Goal: Task Accomplishment & Management: Complete application form

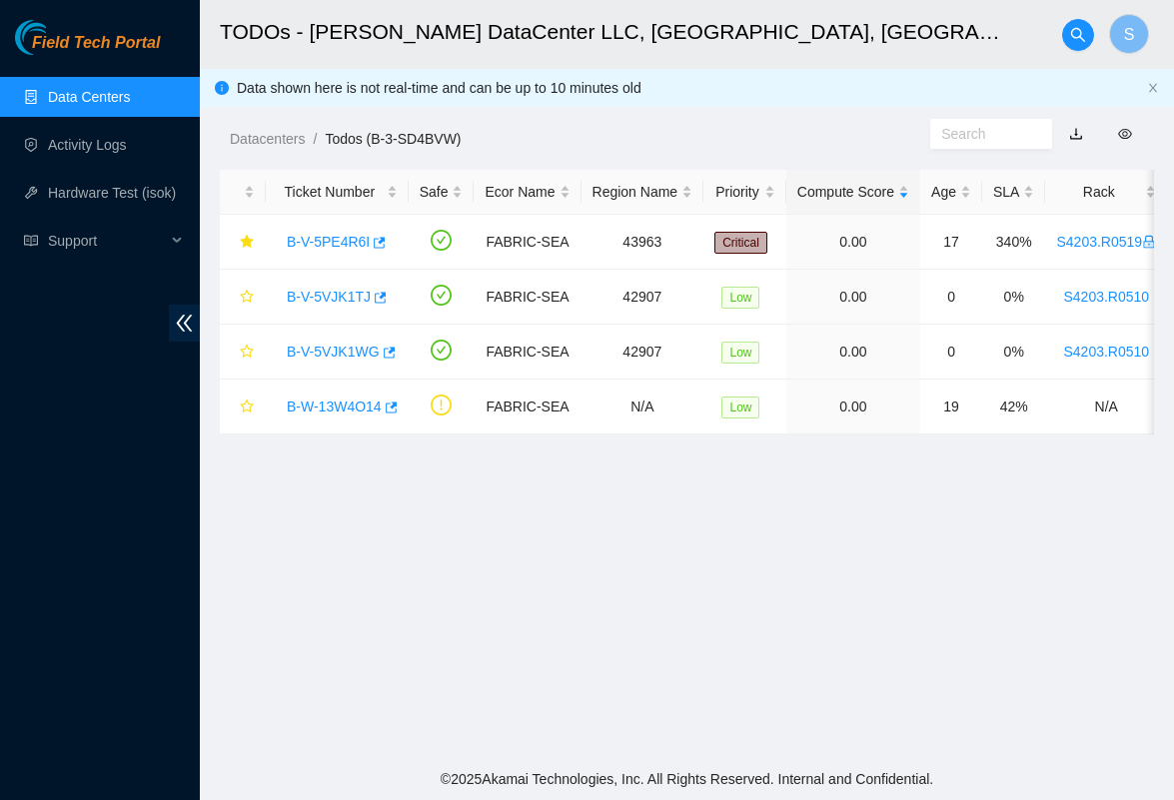
click at [586, 671] on main "TODOs - Sabey DataCenter LLC, Tukwila, WA S Data shown here is not real-time an…" at bounding box center [687, 379] width 974 height 758
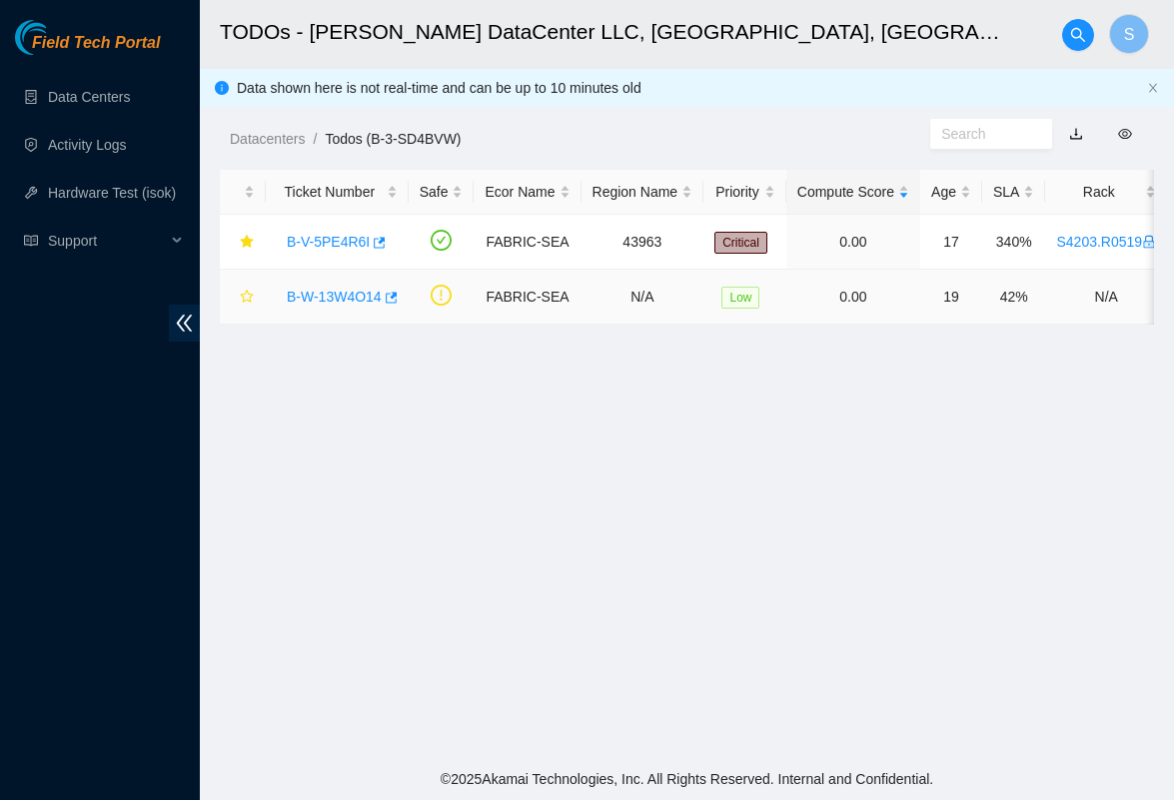
click at [352, 270] on td "B-W-13W4O14" at bounding box center [337, 297] width 143 height 55
click at [87, 137] on link "Activity Logs" at bounding box center [87, 145] width 79 height 16
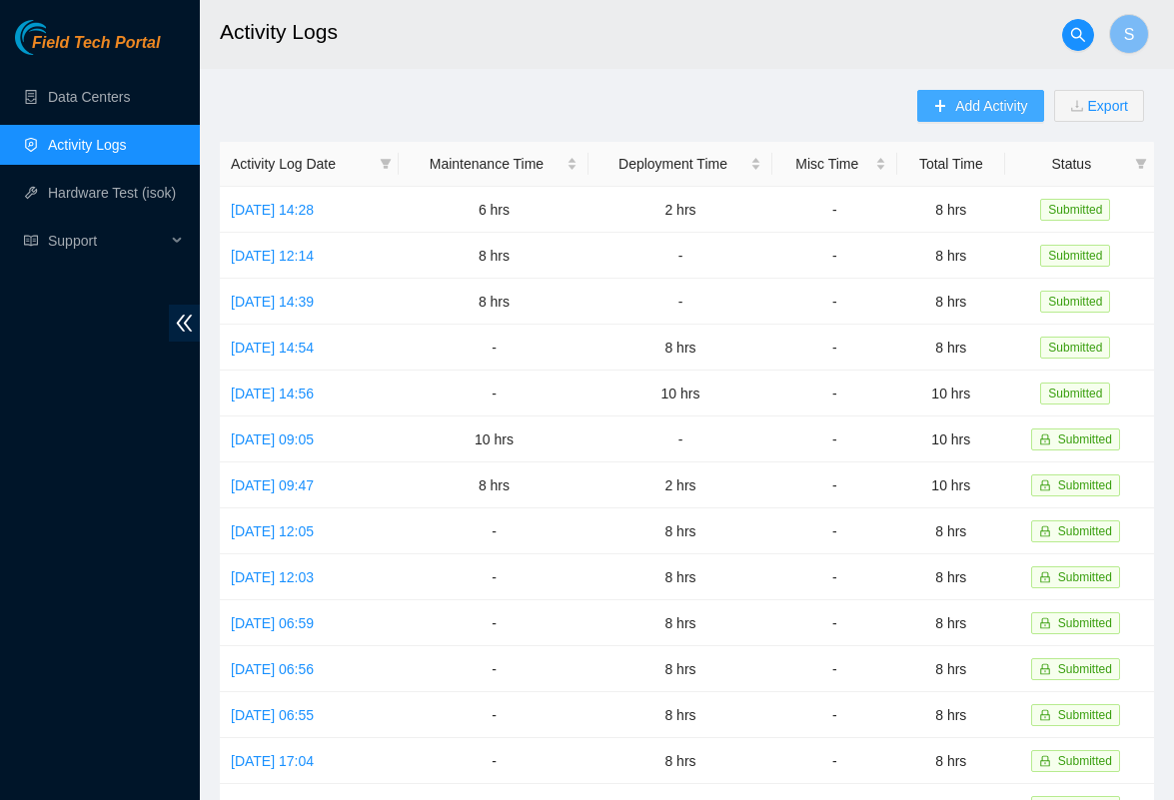
click at [973, 106] on span "Add Activity" at bounding box center [991, 106] width 72 height 22
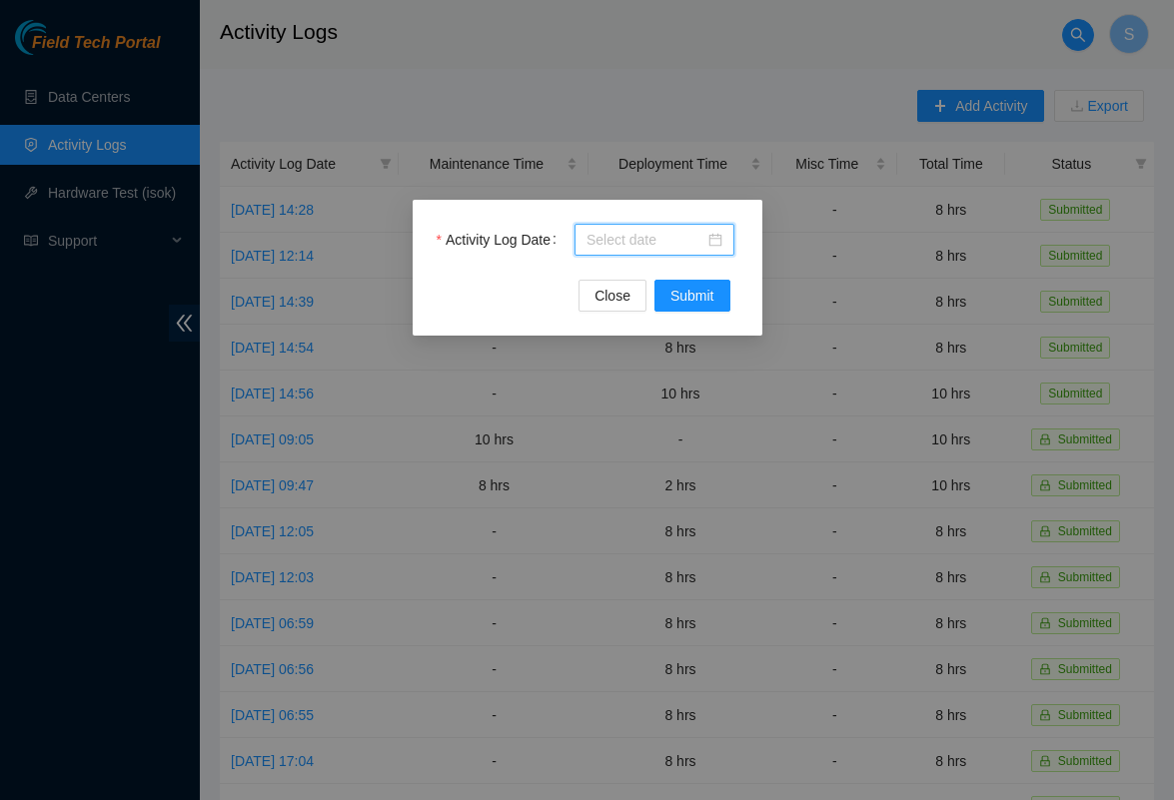
click at [657, 240] on input "Activity Log Date" at bounding box center [645, 240] width 118 height 22
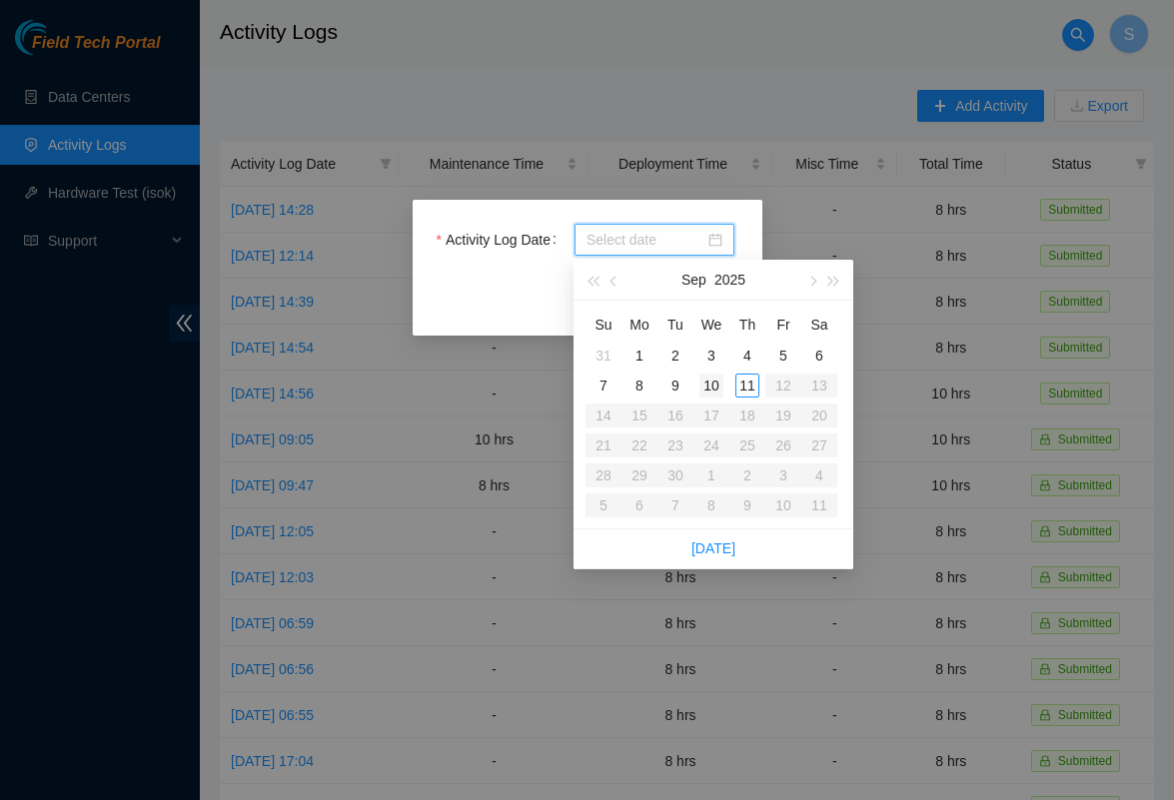
type input "[DATE]"
click at [755, 388] on div "11" at bounding box center [747, 386] width 24 height 24
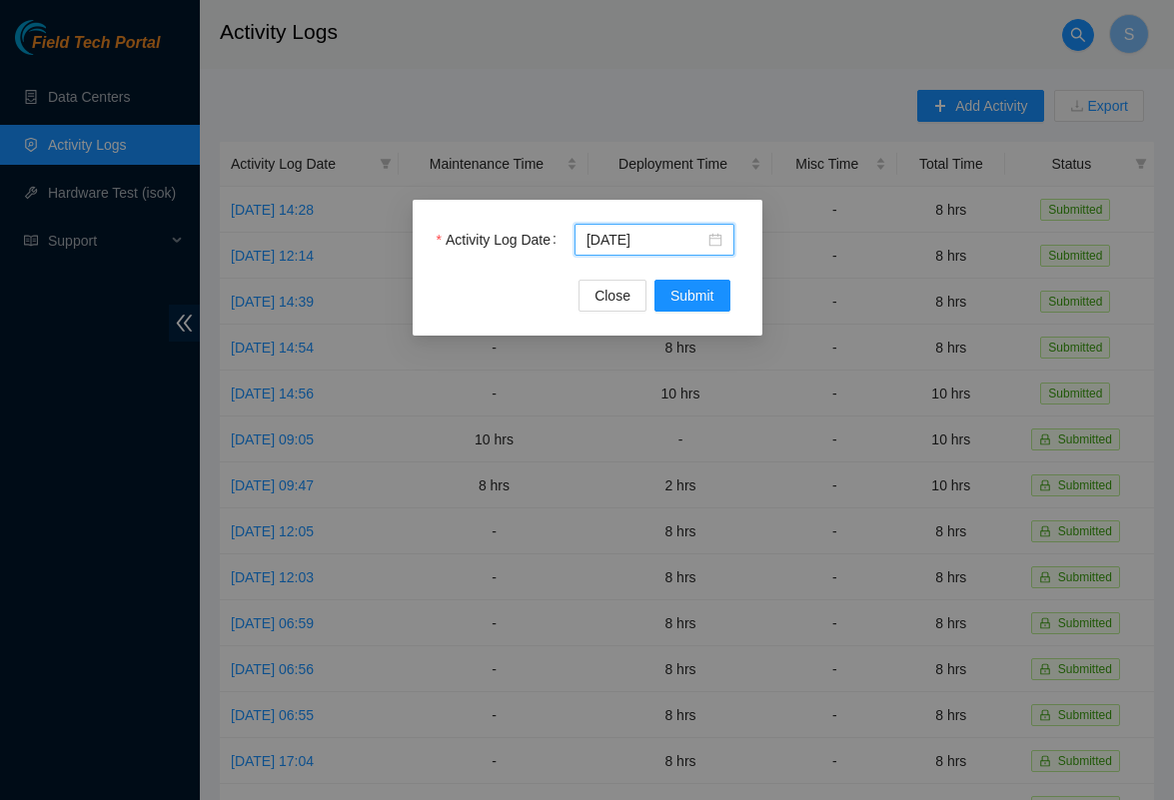
click at [695, 318] on div "Activity Log Date [DATE] Close Submit" at bounding box center [588, 268] width 350 height 136
click at [700, 293] on span "Submit" at bounding box center [692, 296] width 44 height 22
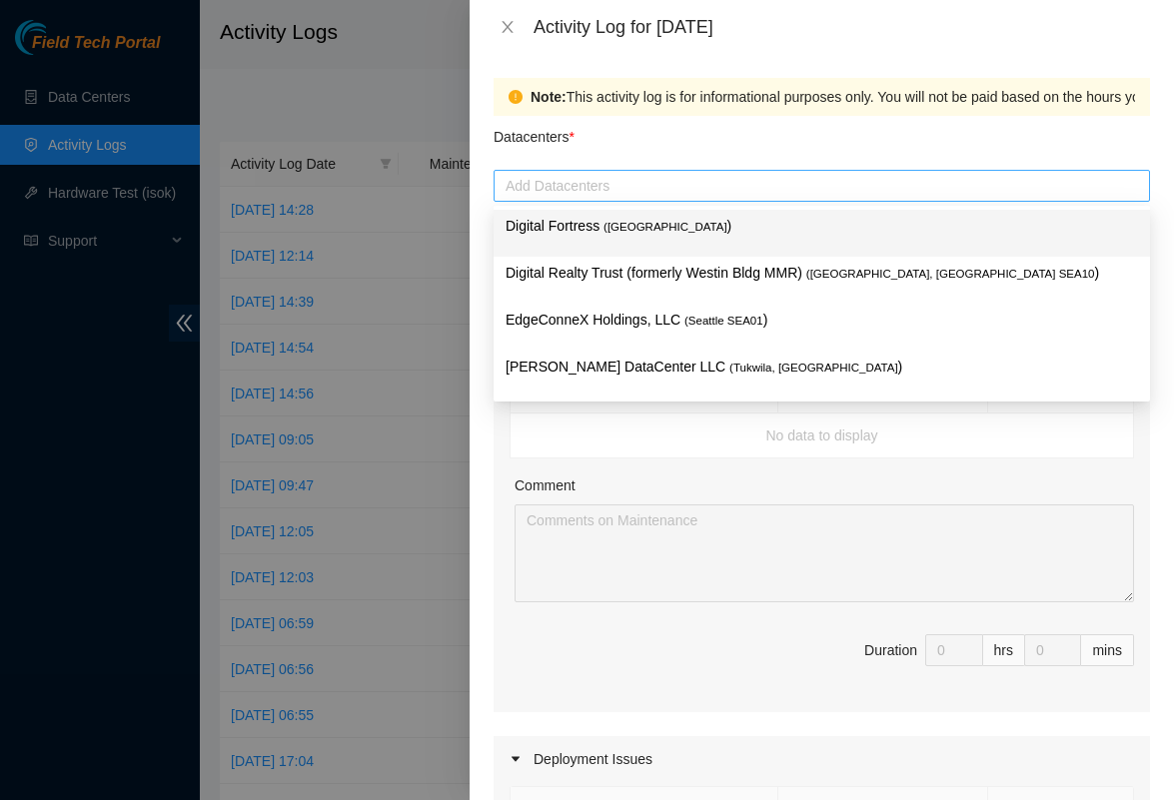
click at [646, 197] on div at bounding box center [821, 186] width 646 height 24
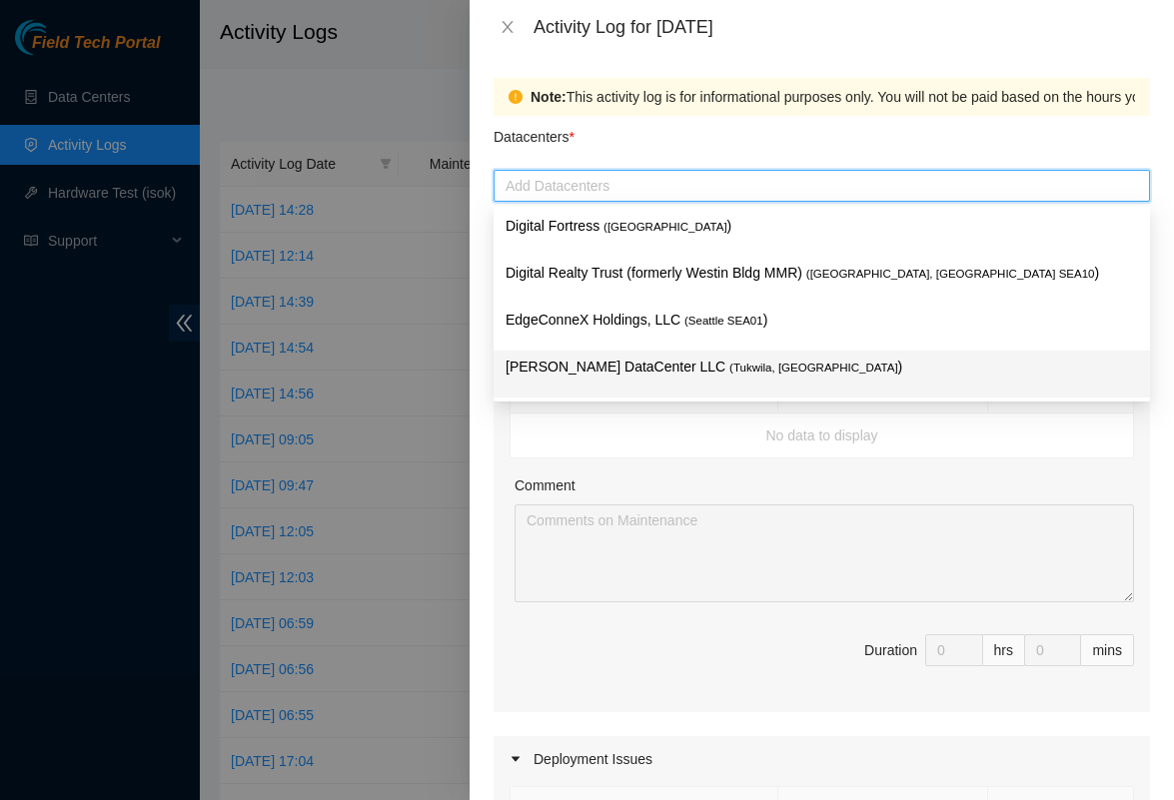
click at [631, 356] on p "[PERSON_NAME] DataCenter LLC ( [GEOGRAPHIC_DATA], [GEOGRAPHIC_DATA] )" at bounding box center [821, 367] width 632 height 23
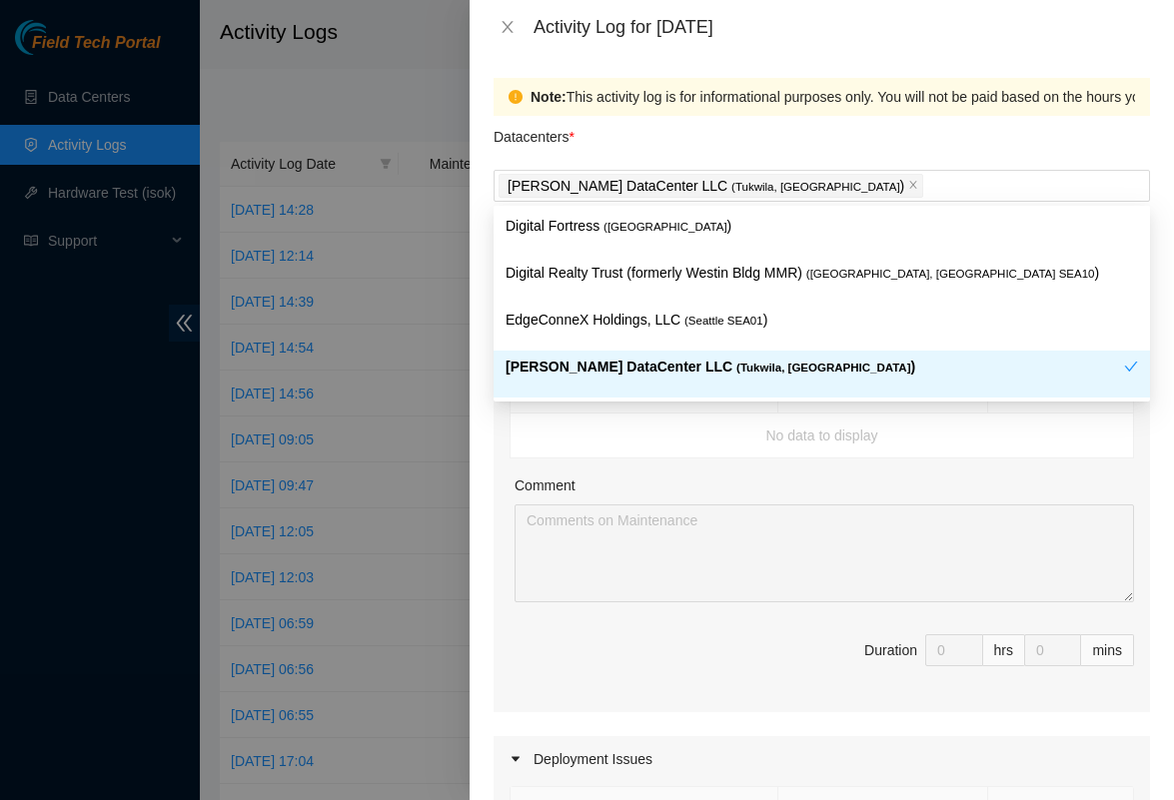
click at [517, 457] on td "No data to display" at bounding box center [821, 436] width 623 height 45
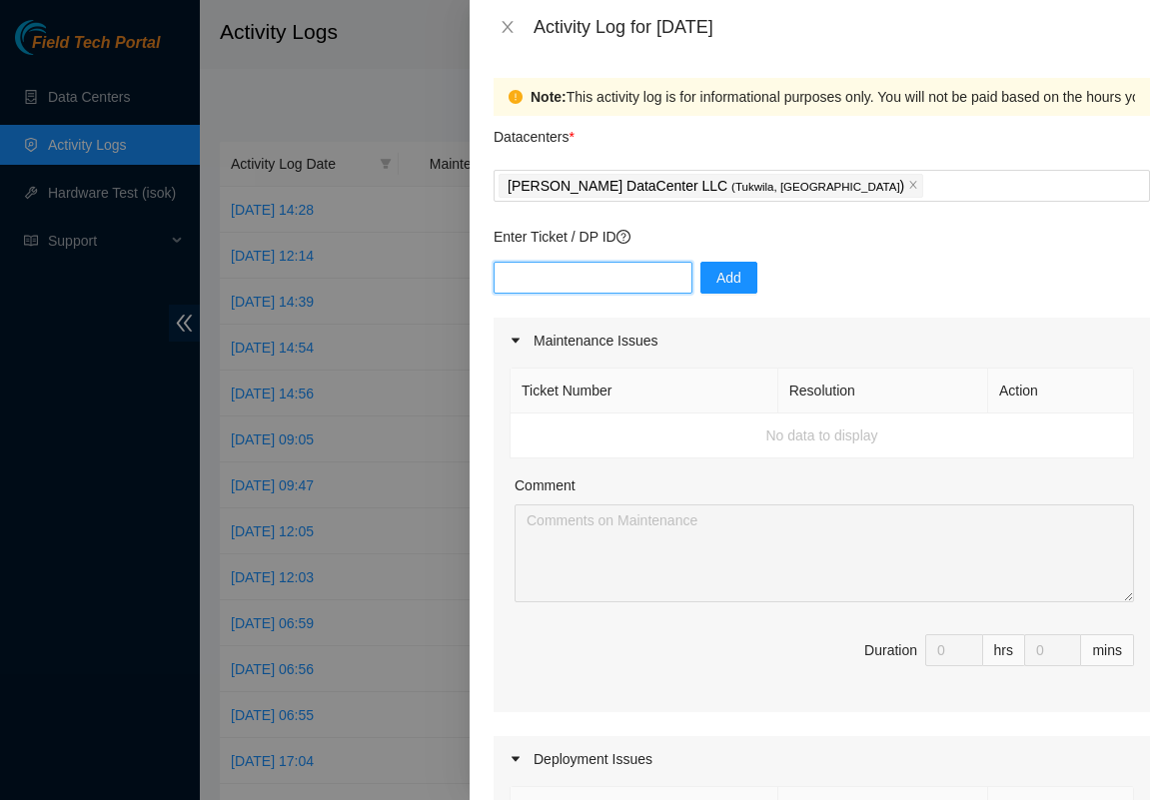
click at [622, 270] on input "text" at bounding box center [592, 278] width 199 height 32
type input "DP85242"
click at [698, 282] on div "DP85242 Add" at bounding box center [821, 290] width 656 height 56
click at [735, 282] on span "Add" at bounding box center [728, 278] width 25 height 22
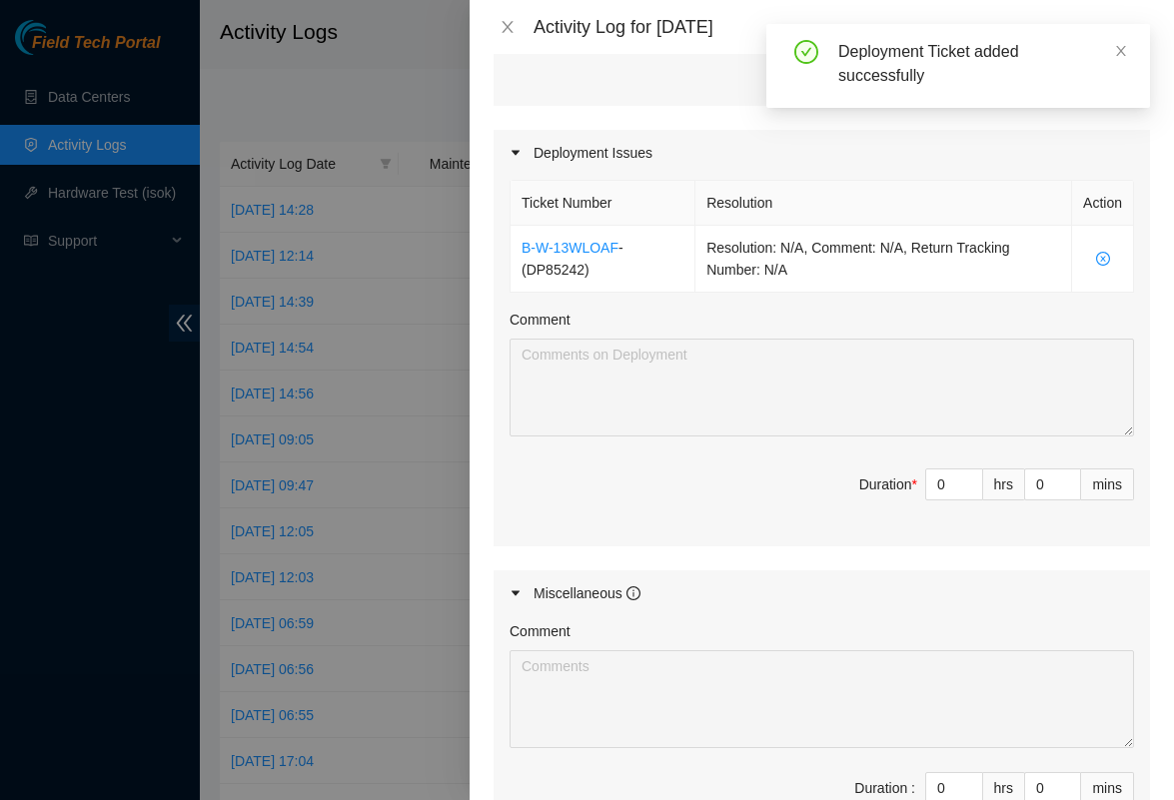
scroll to position [632, 0]
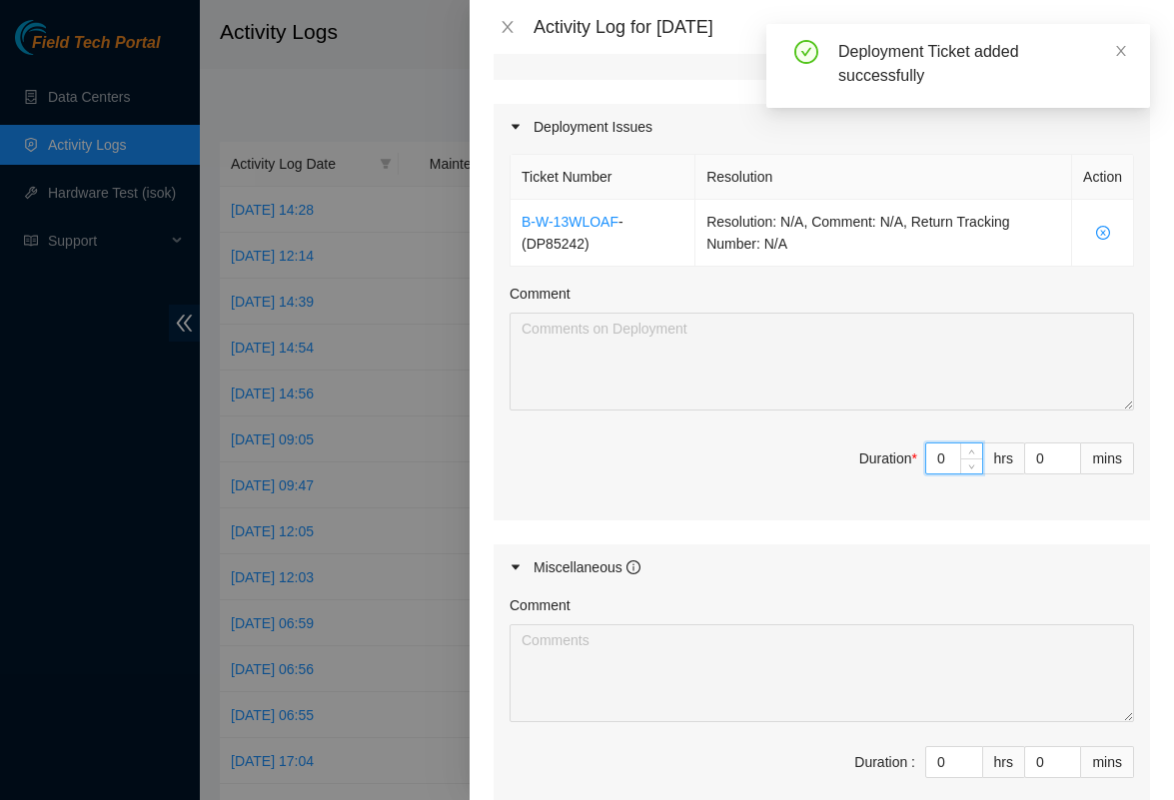
click at [949, 449] on input "0" at bounding box center [954, 458] width 56 height 30
type input "7"
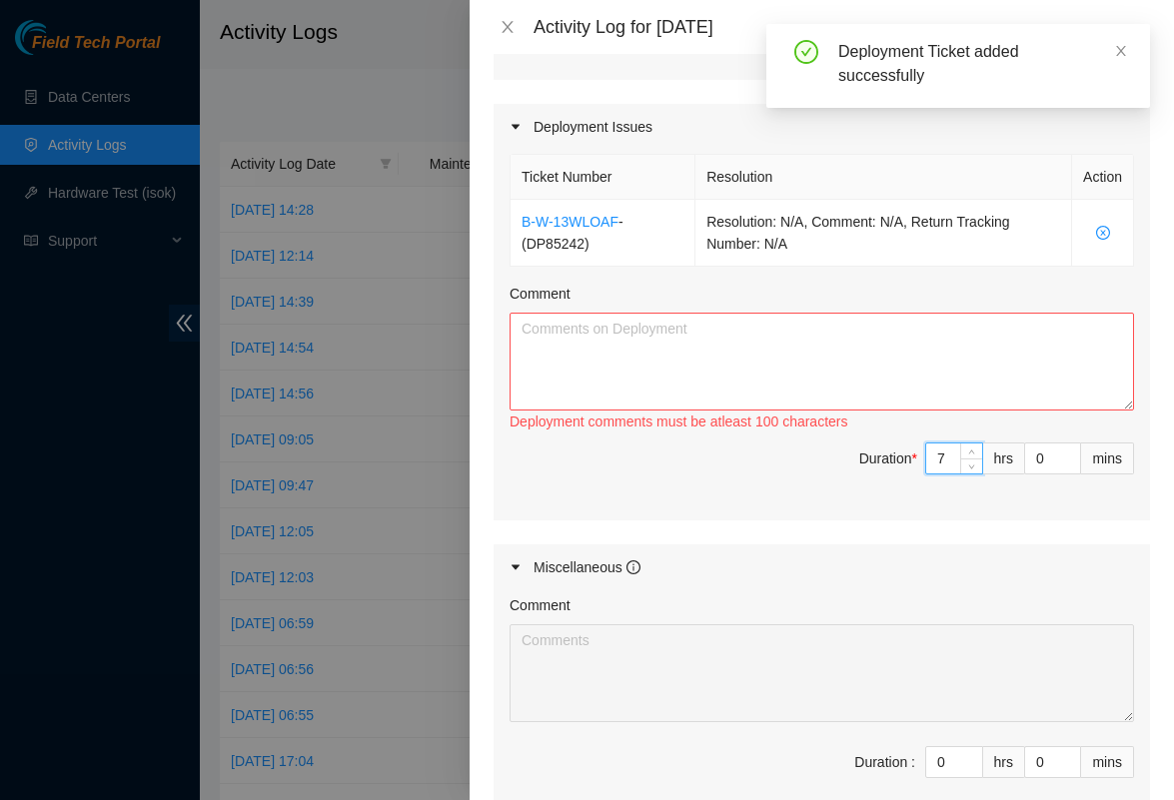
type input "7"
click at [796, 355] on textarea "Comment" at bounding box center [821, 362] width 624 height 98
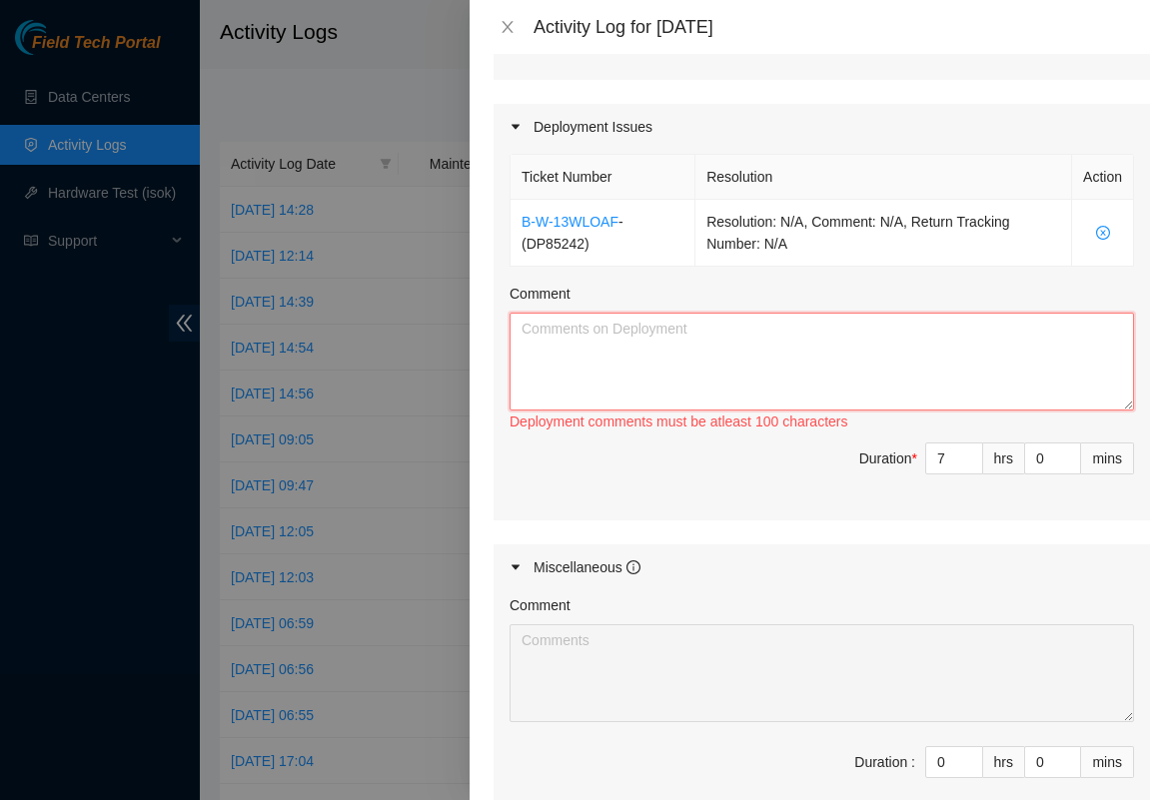
type textarea "N"
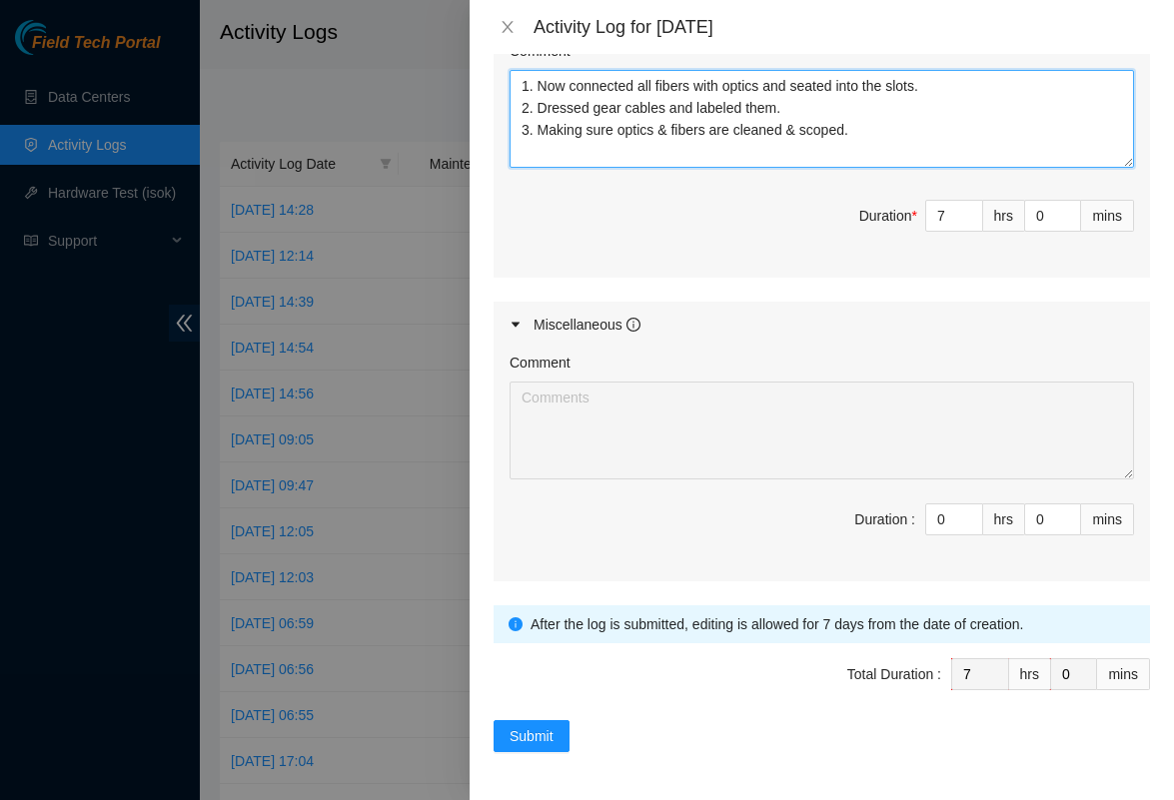
scroll to position [875, 0]
type textarea "1. Now connected all fibers with optics and seated into the slots. 2. Dressed g…"
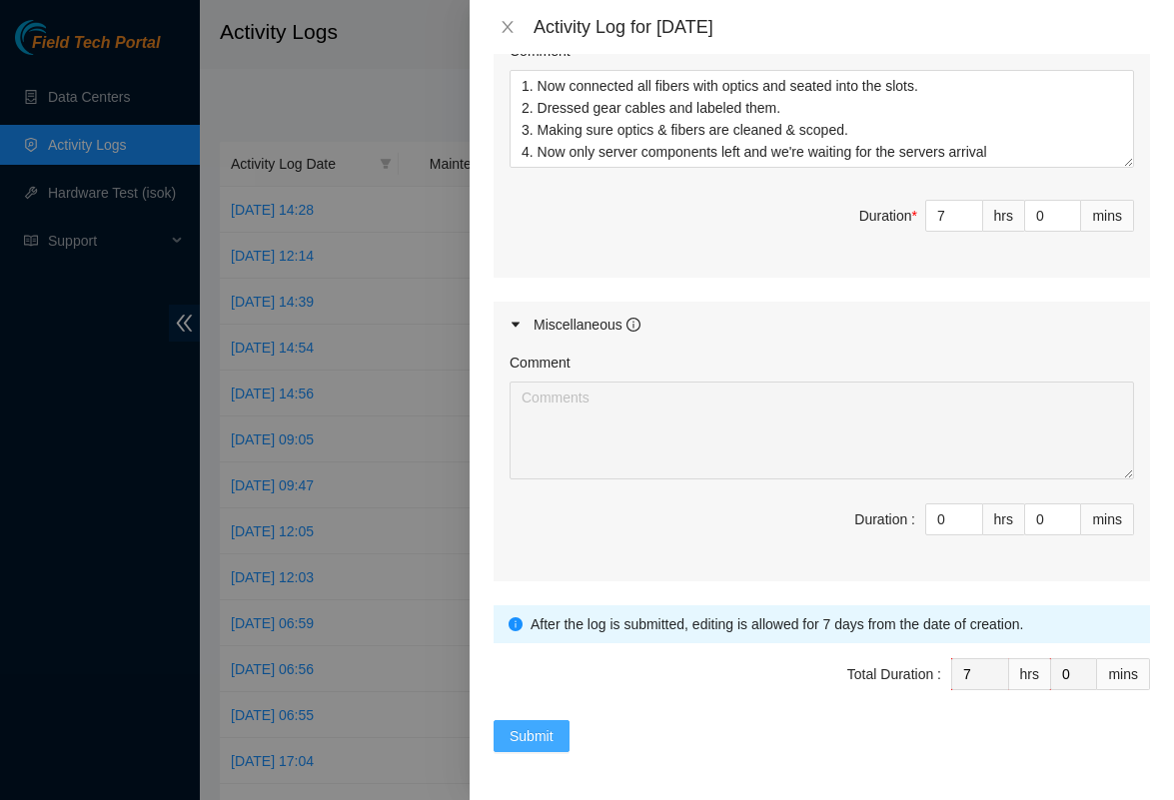
click at [541, 750] on button "Submit" at bounding box center [531, 736] width 76 height 32
